Goal: Find specific page/section: Find specific page/section

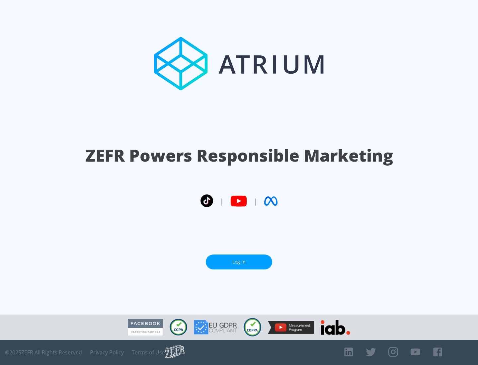
click at [239, 259] on link "Log In" at bounding box center [239, 262] width 66 height 15
